Goal: Navigation & Orientation: Find specific page/section

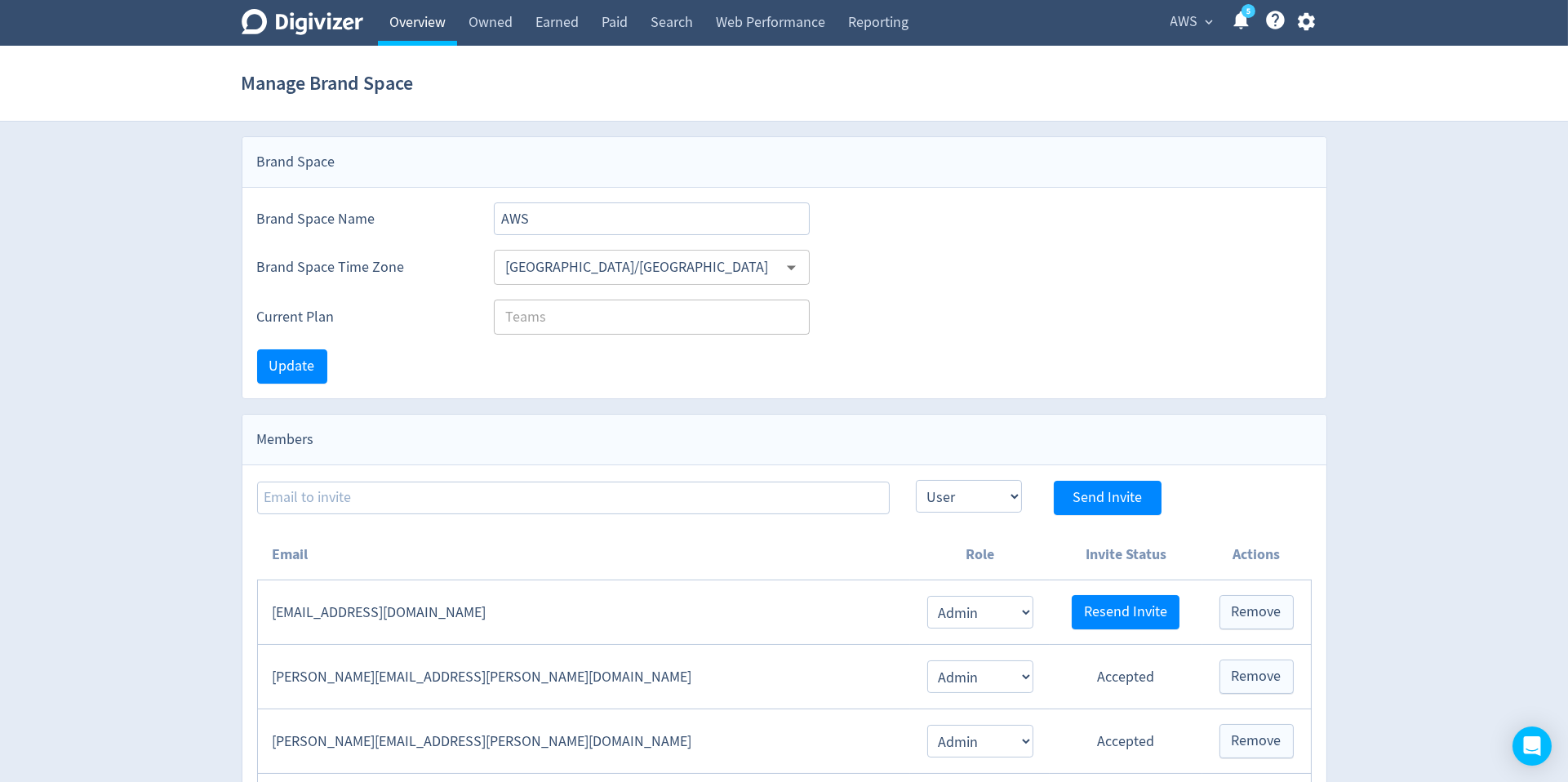
click at [422, 29] on link "Overview" at bounding box center [417, 23] width 79 height 46
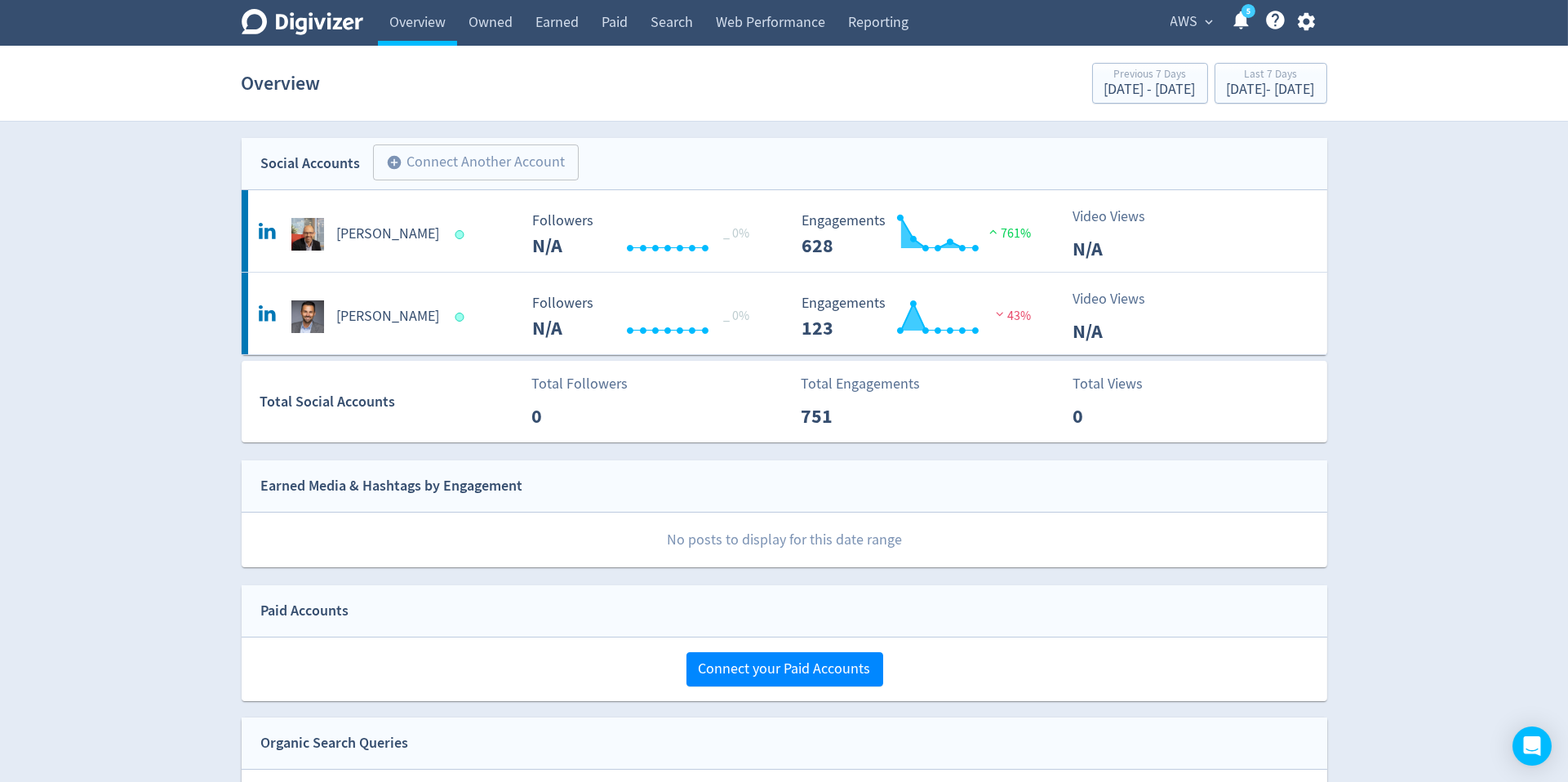
click at [1187, 16] on span "AWS" at bounding box center [1184, 21] width 28 height 26
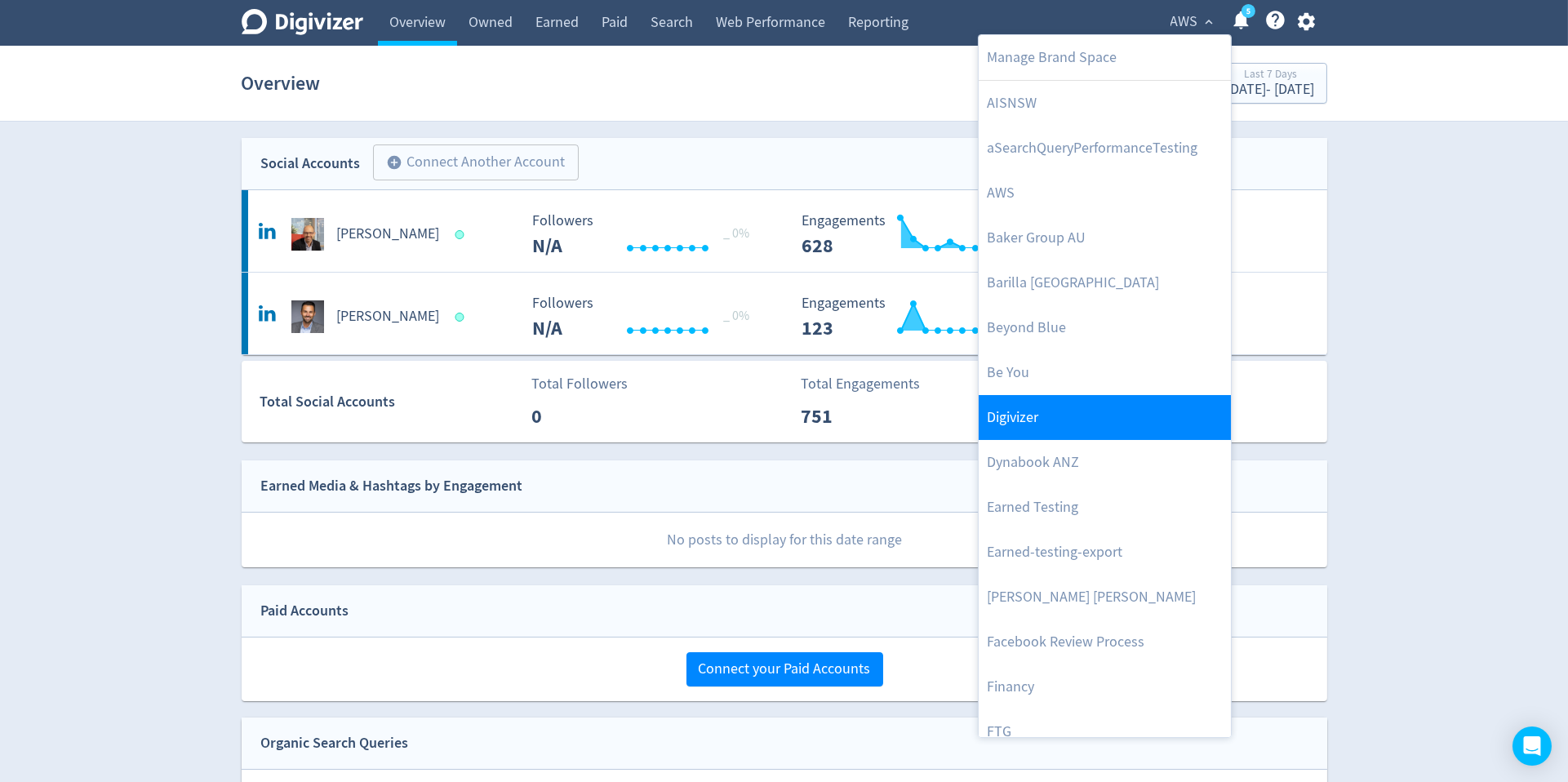
click at [1103, 402] on link "Digivizer" at bounding box center [1105, 417] width 252 height 45
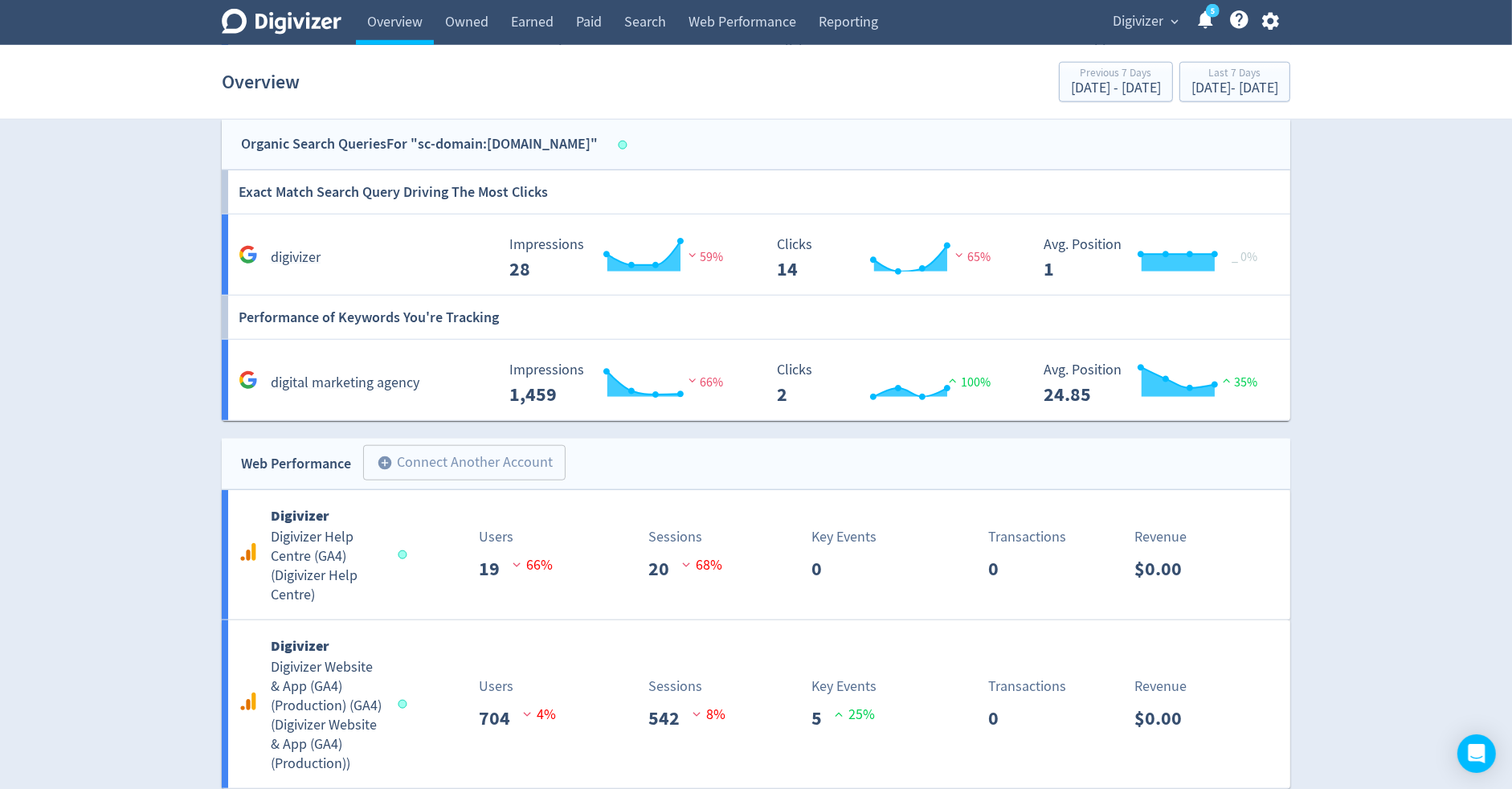
scroll to position [1889, 0]
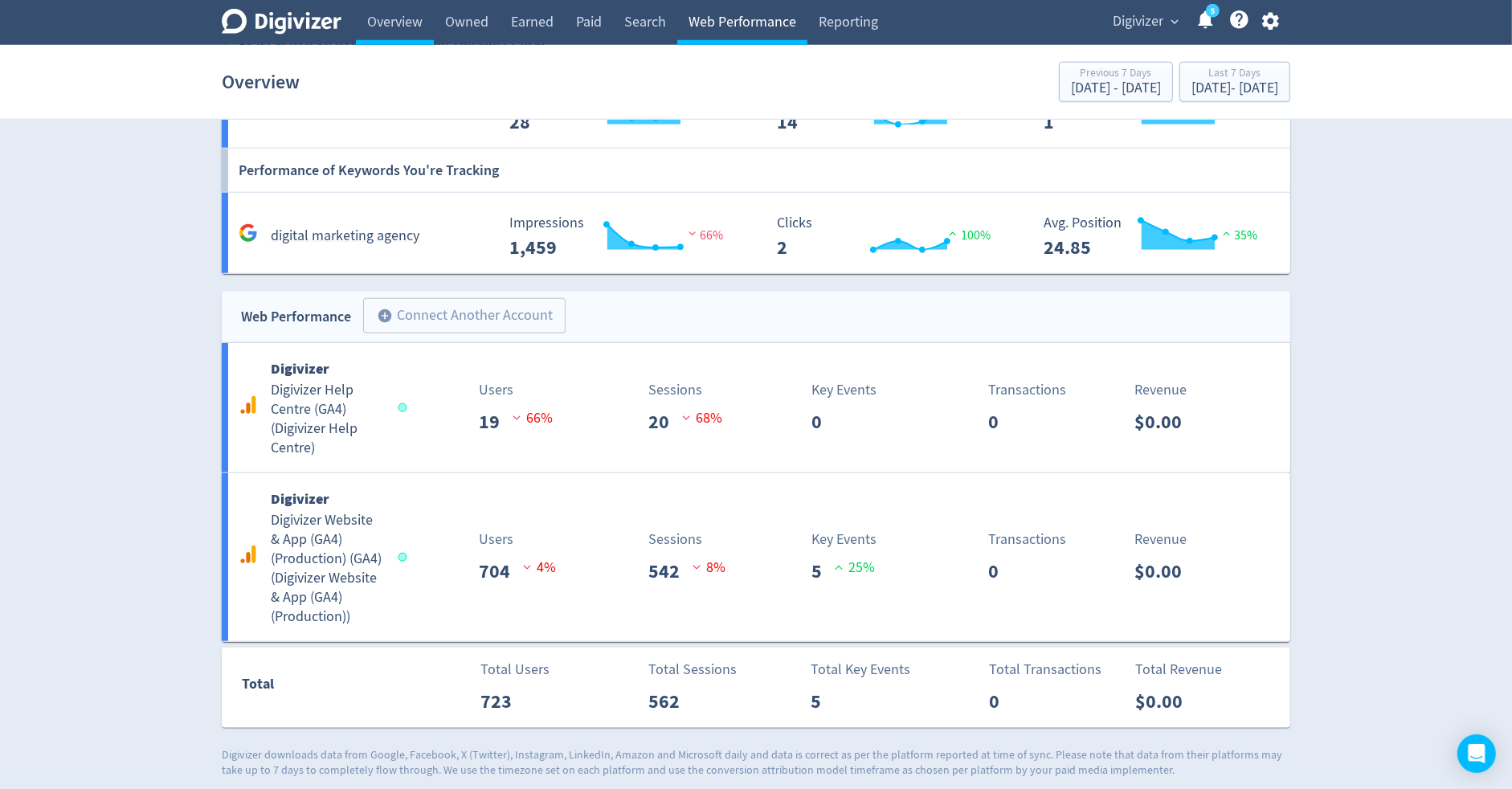
click at [721, 24] on link "Web Performance" at bounding box center [742, 23] width 130 height 45
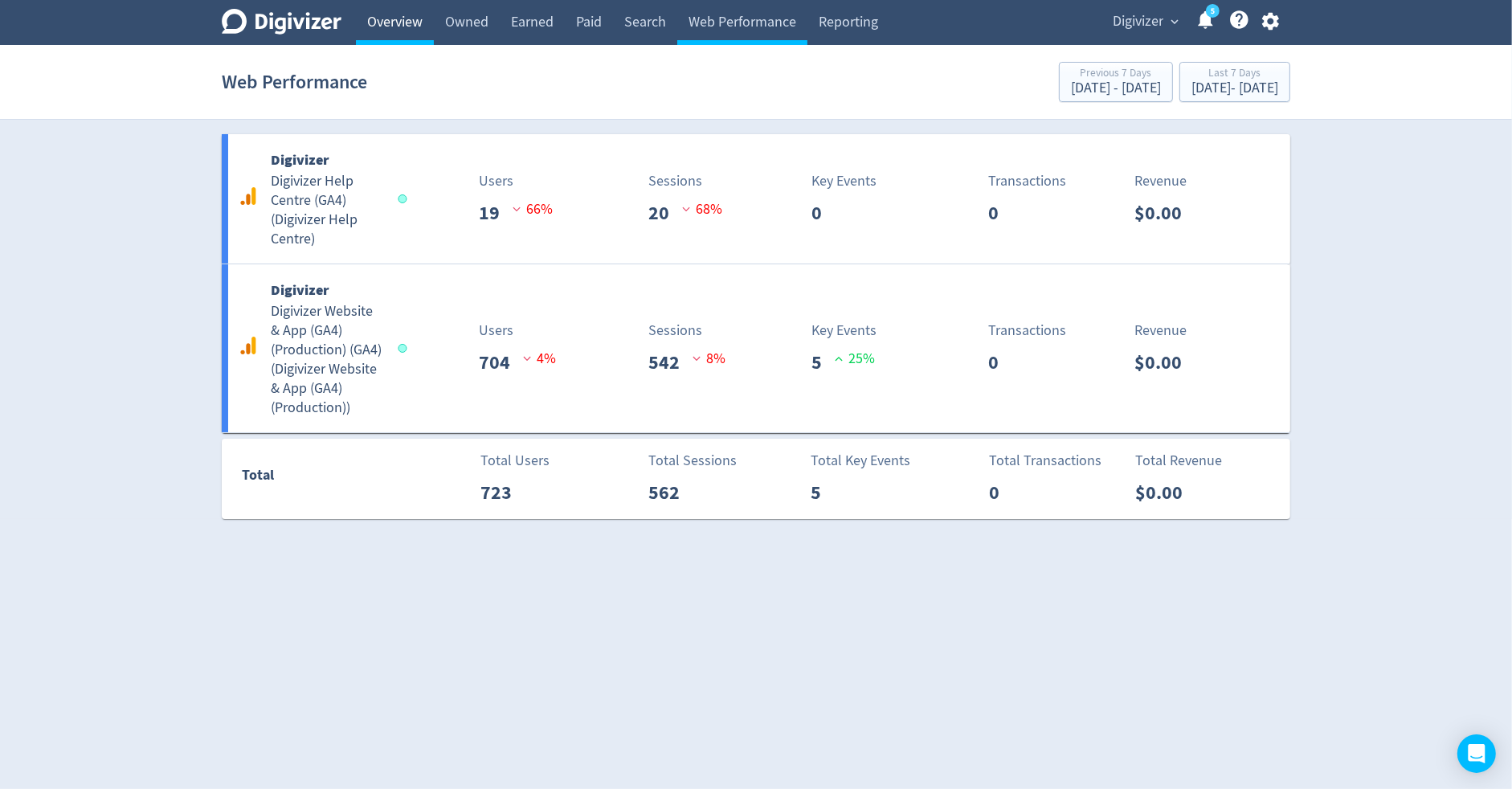
click at [399, 39] on link "Overview" at bounding box center [394, 23] width 78 height 45
